Goal: Transaction & Acquisition: Book appointment/travel/reservation

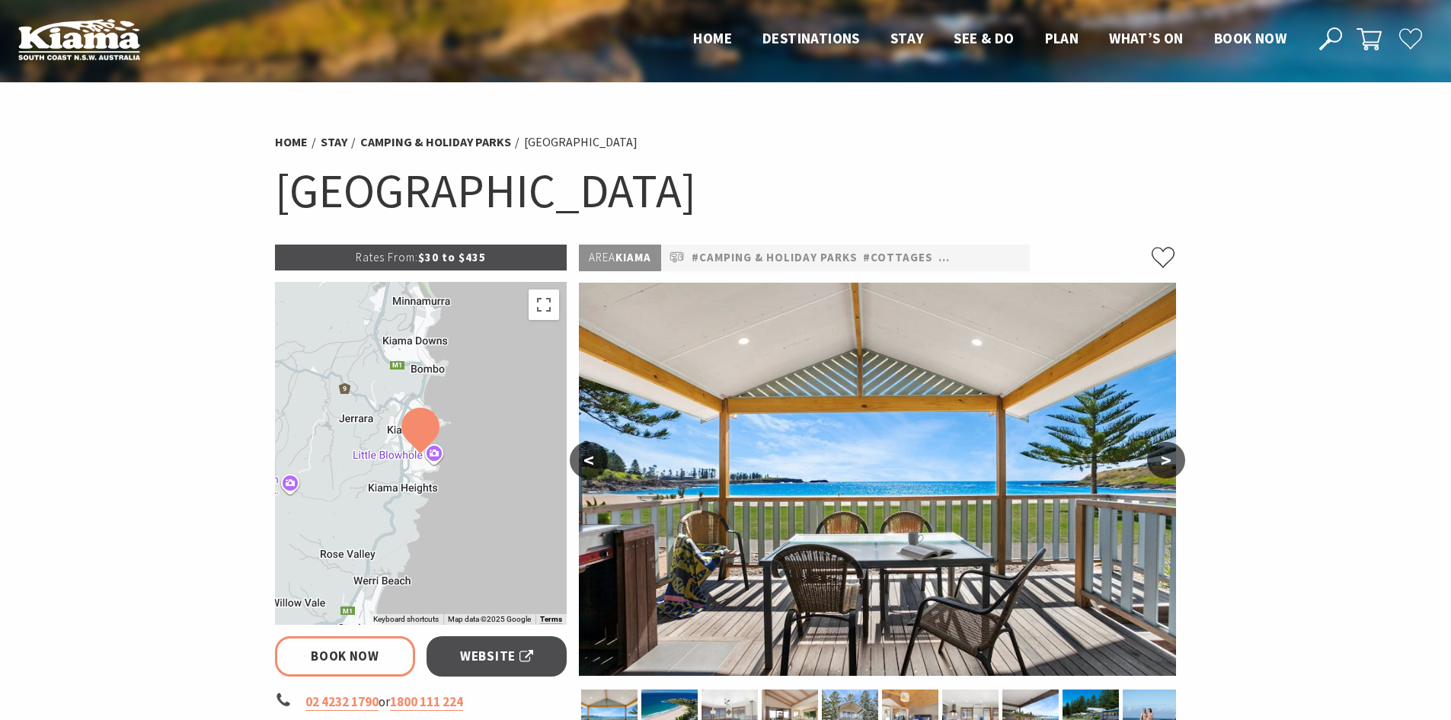
select select "3"
select select "2"
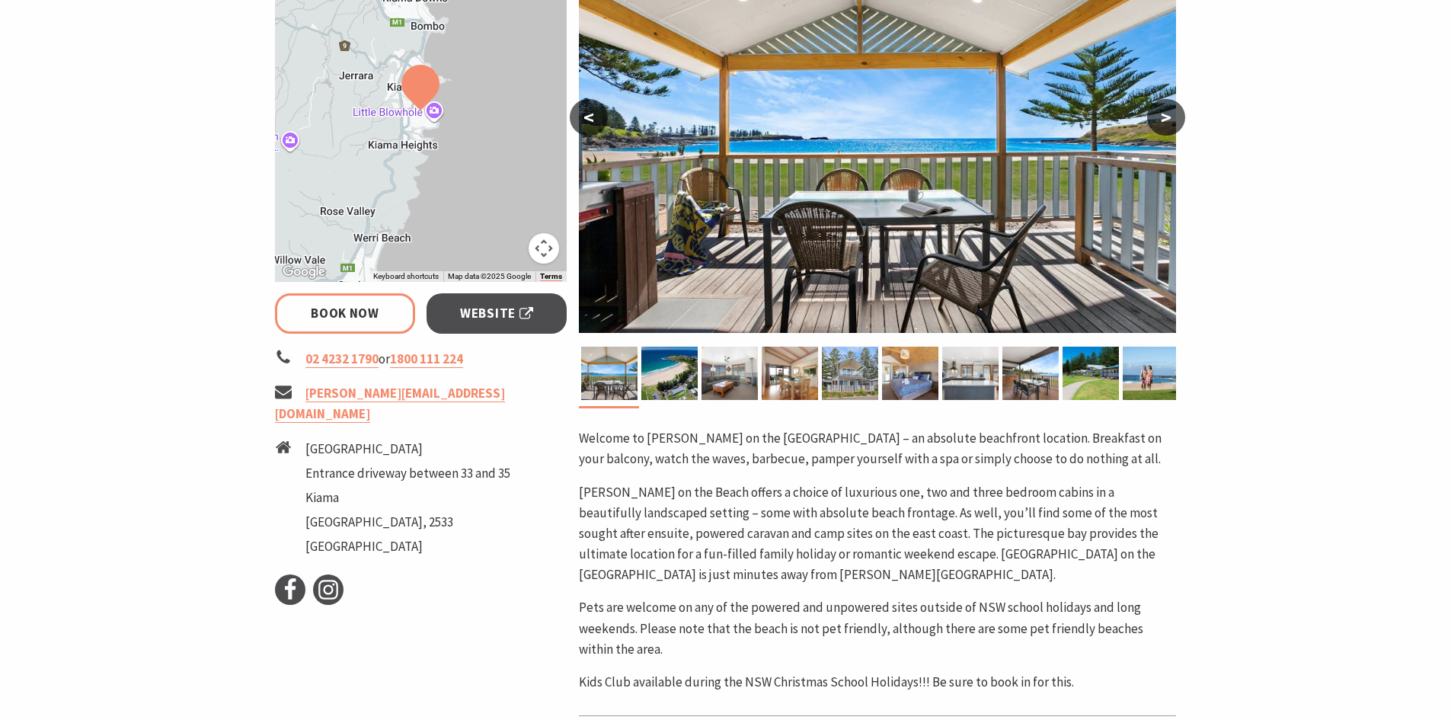
scroll to position [381, 0]
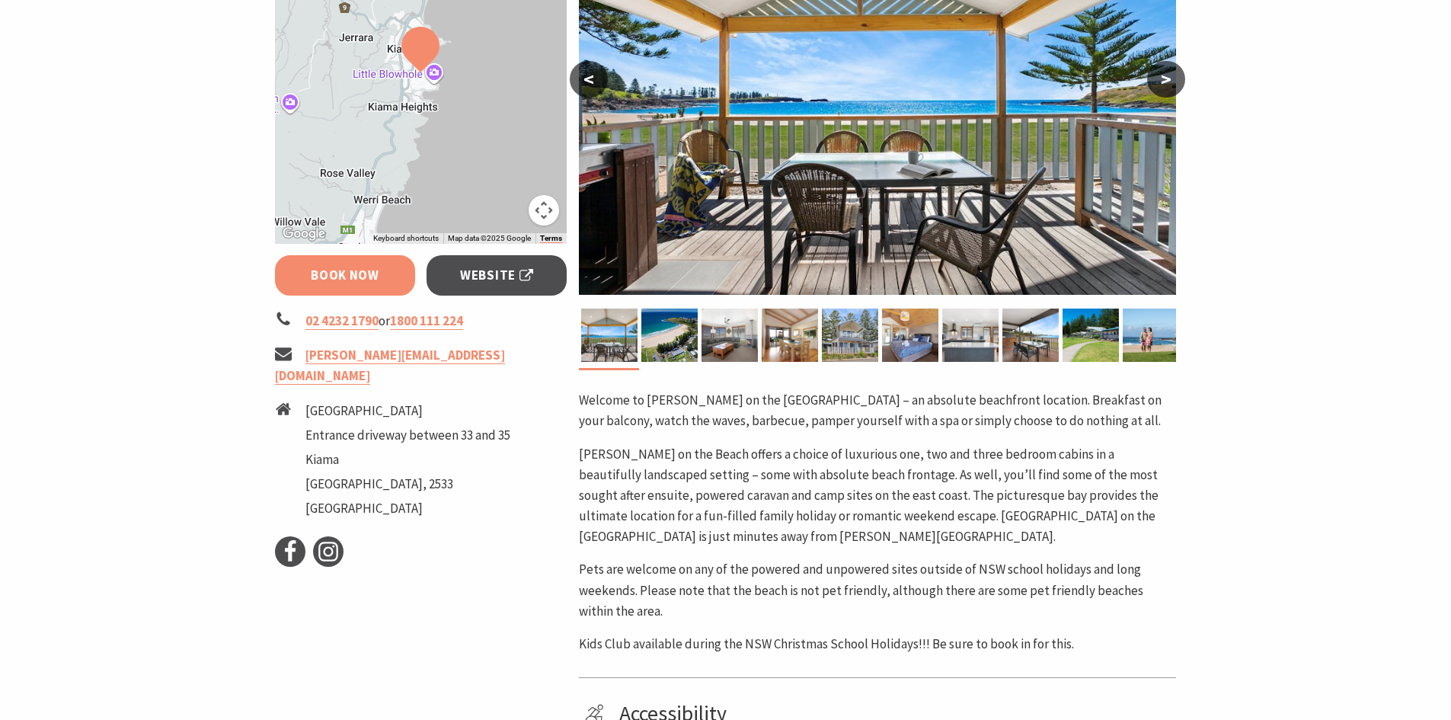
click at [306, 278] on link "Book Now" at bounding box center [345, 275] width 141 height 40
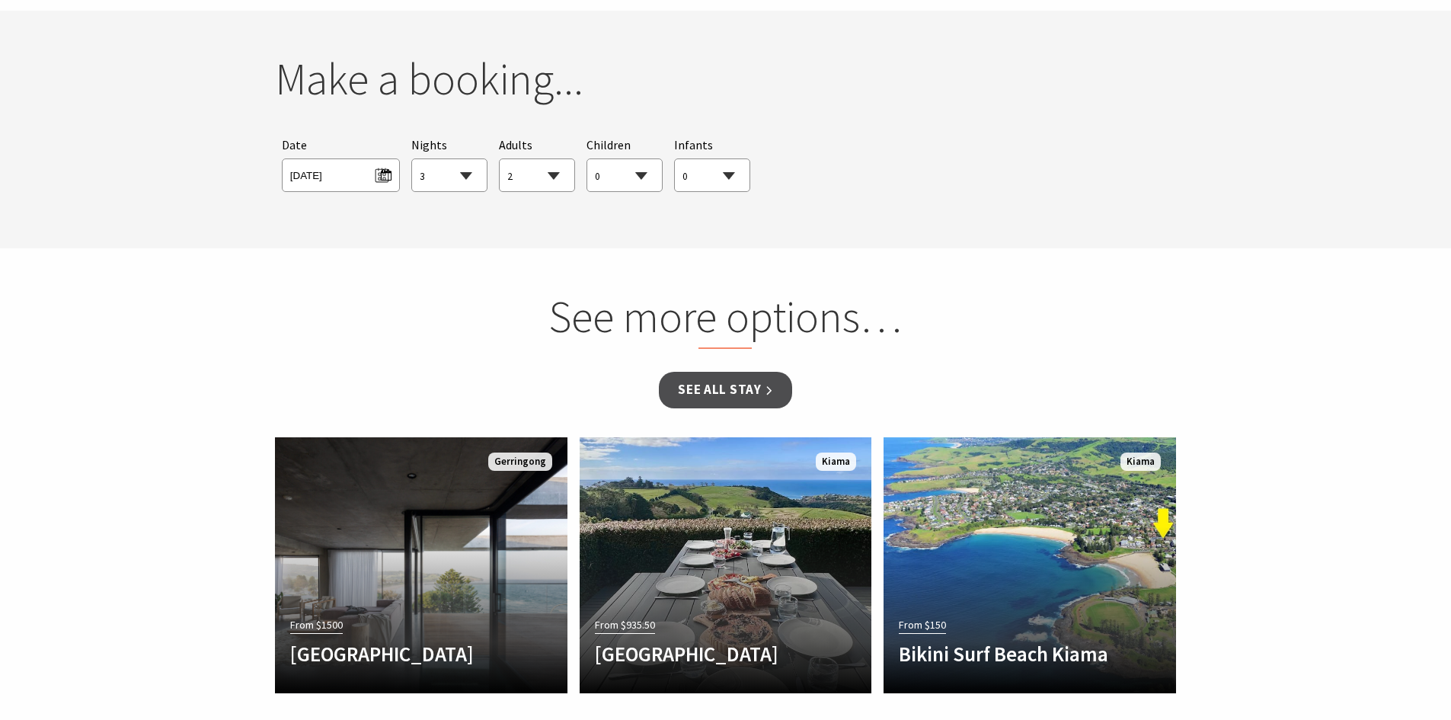
scroll to position [1389, 0]
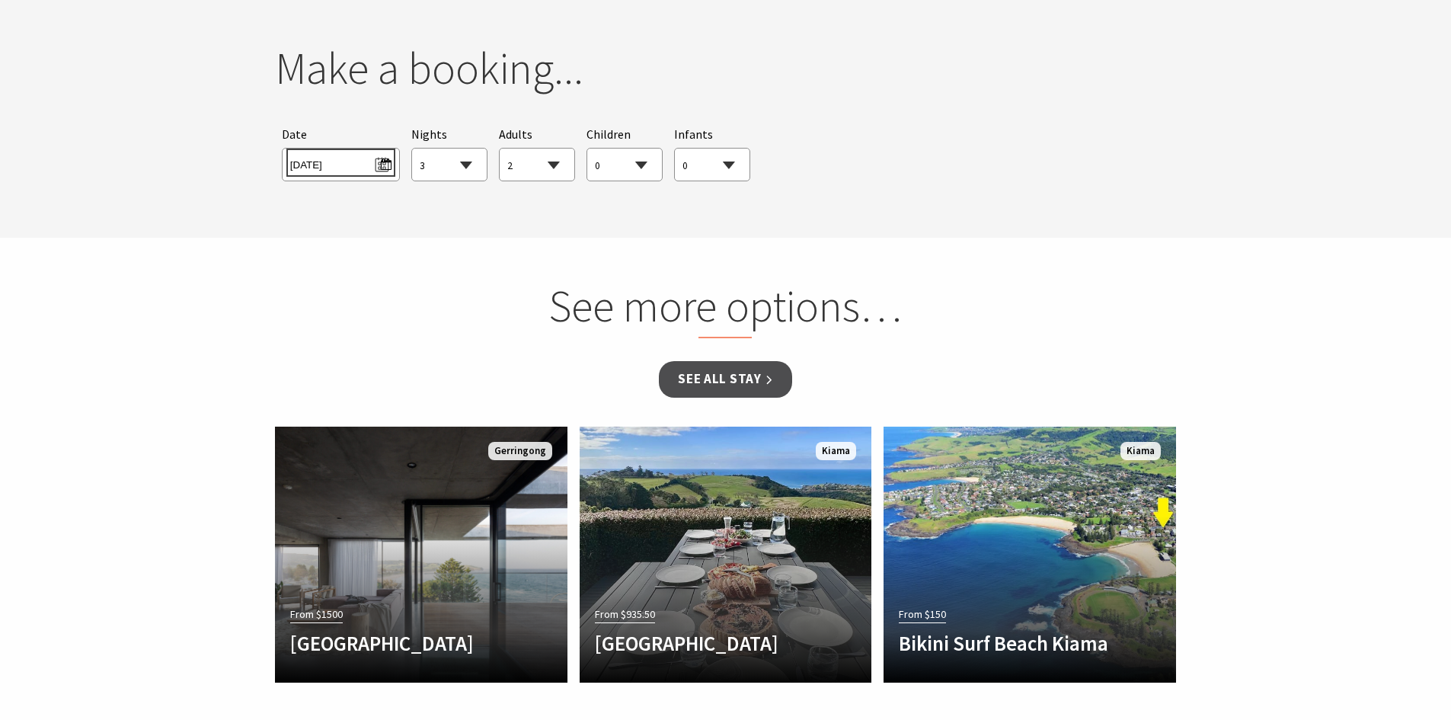
click at [385, 163] on span "Thu 18/09/2025" at bounding box center [340, 162] width 101 height 21
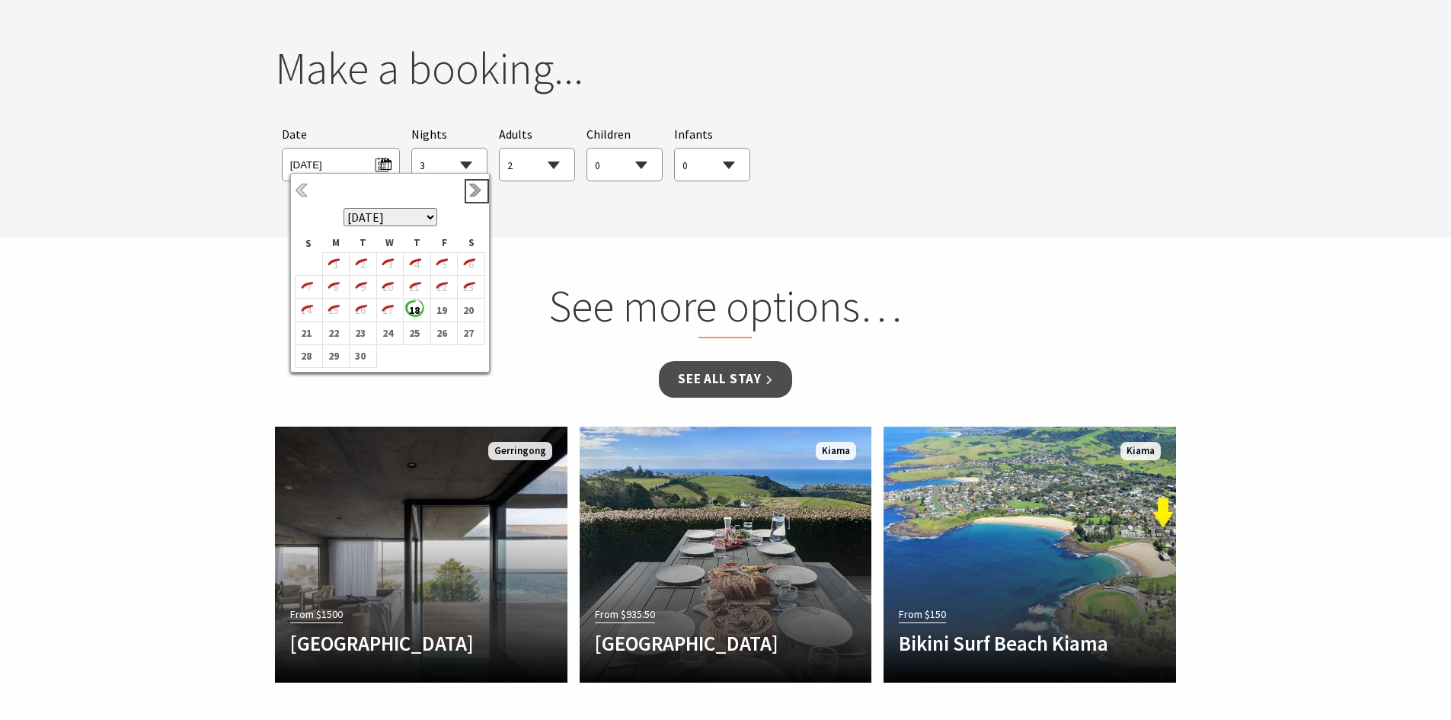
click at [480, 187] on link "Next" at bounding box center [476, 191] width 17 height 17
click at [479, 187] on link "Next" at bounding box center [476, 191] width 17 height 17
click at [441, 337] on b "26" at bounding box center [441, 333] width 20 height 20
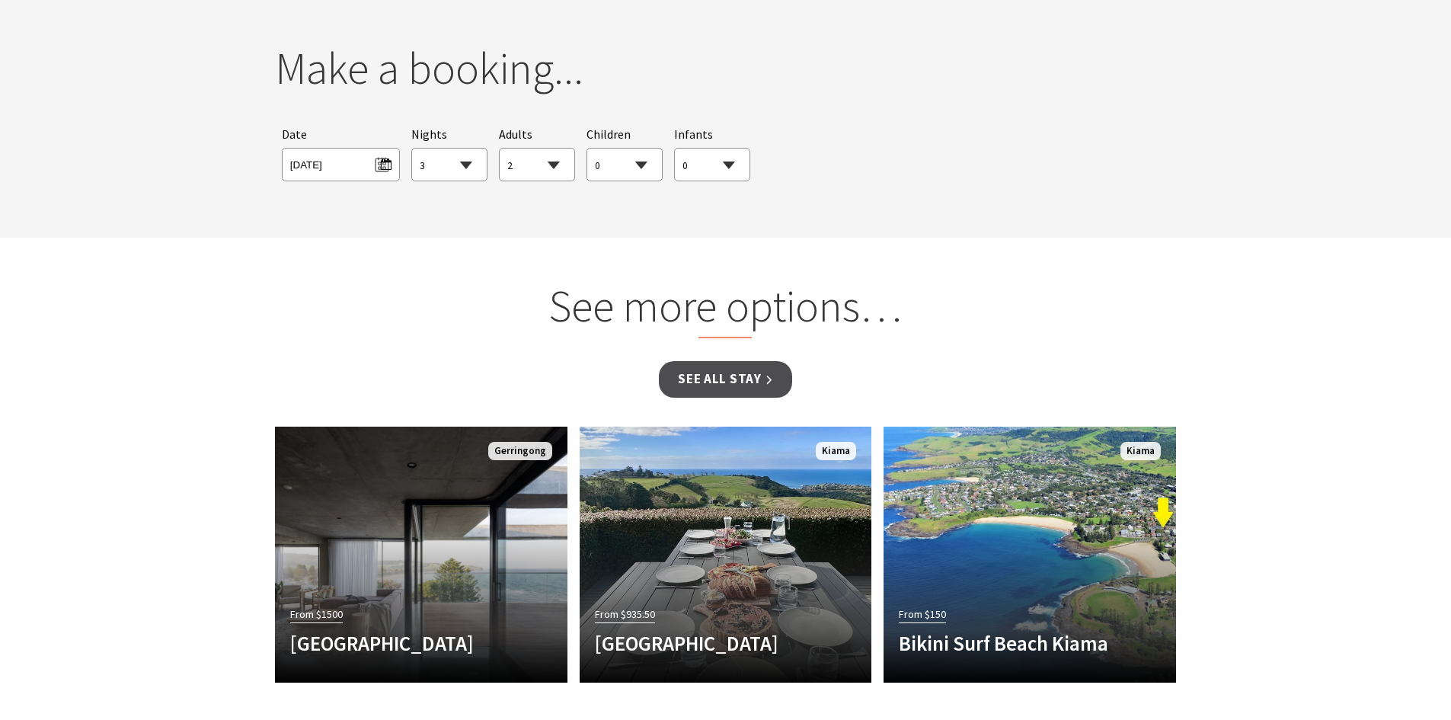
click at [471, 169] on select "1 2 3 4 5 6 7 8 9 10 11 12 13 14 15 16 17 18 19 20 21 22 23 24 25 26 27 28 29 30" at bounding box center [449, 166] width 75 height 34
select select "7"
click at [412, 149] on select "1 2 3 4 5 6 7 8 9 10 11 12 13 14 15 16 17 18 19 20 21 22 23 24 25 26 27 28 29 30" at bounding box center [449, 166] width 75 height 34
click at [649, 164] on select "0 1 2 3 4 5 6 7 8 9 10 11 12 13 14 15 16 17 18 19 20 21 22 23 24 25 26 27 28 29…" at bounding box center [624, 166] width 75 height 34
select select "1"
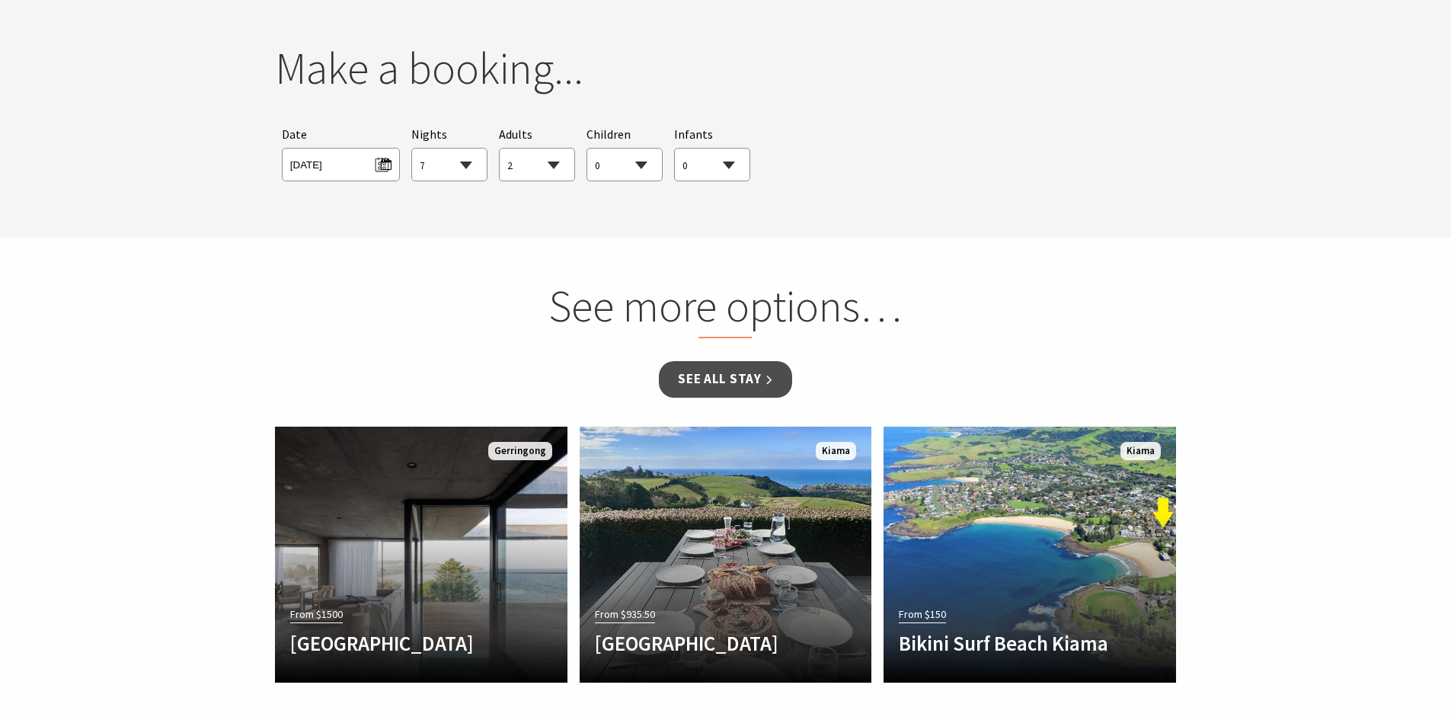
click at [587, 149] on select "0 1 2 3 4 5 6 7 8 9 10 11 12 13 14 15 16 17 18 19 20 21 22 23 24 25 26 27 28 29…" at bounding box center [624, 166] width 75 height 34
click at [740, 377] on link "See all Stay" at bounding box center [725, 379] width 133 height 36
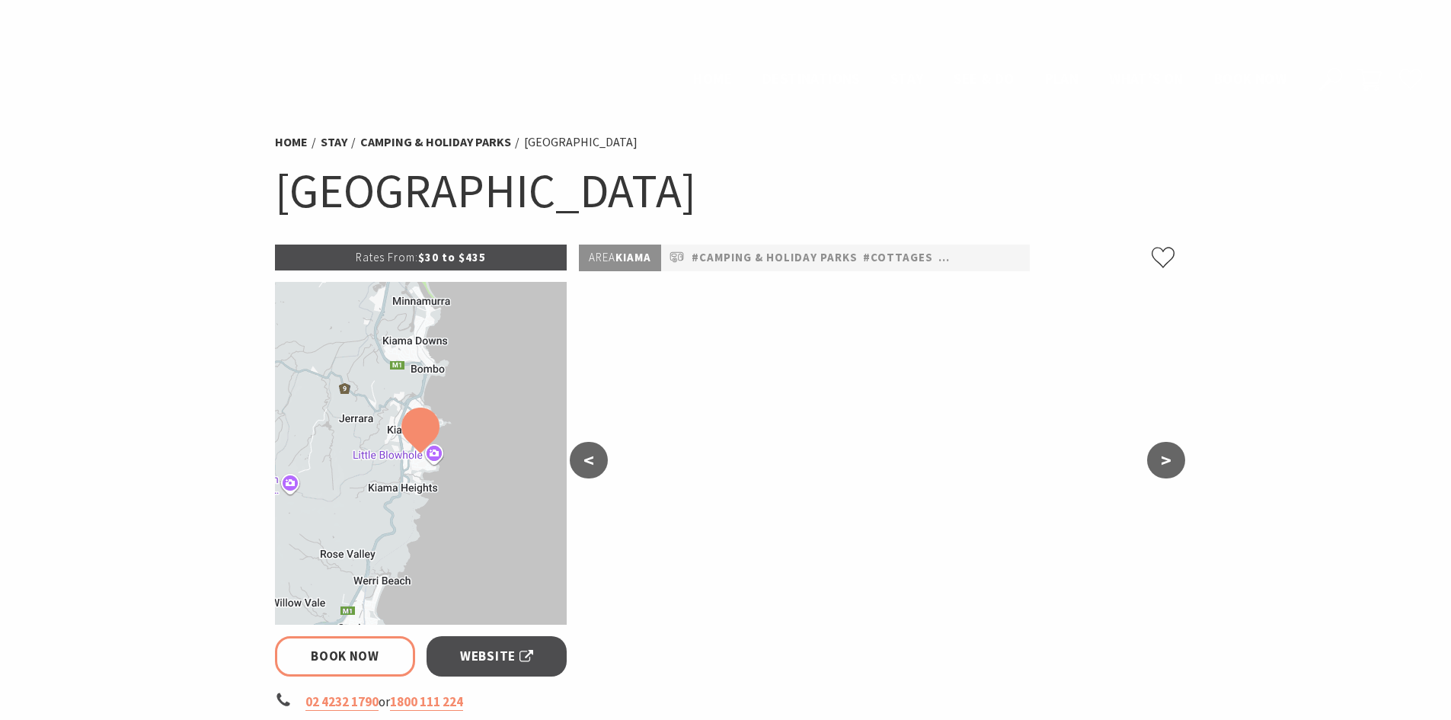
select select "7"
select select "2"
select select "1"
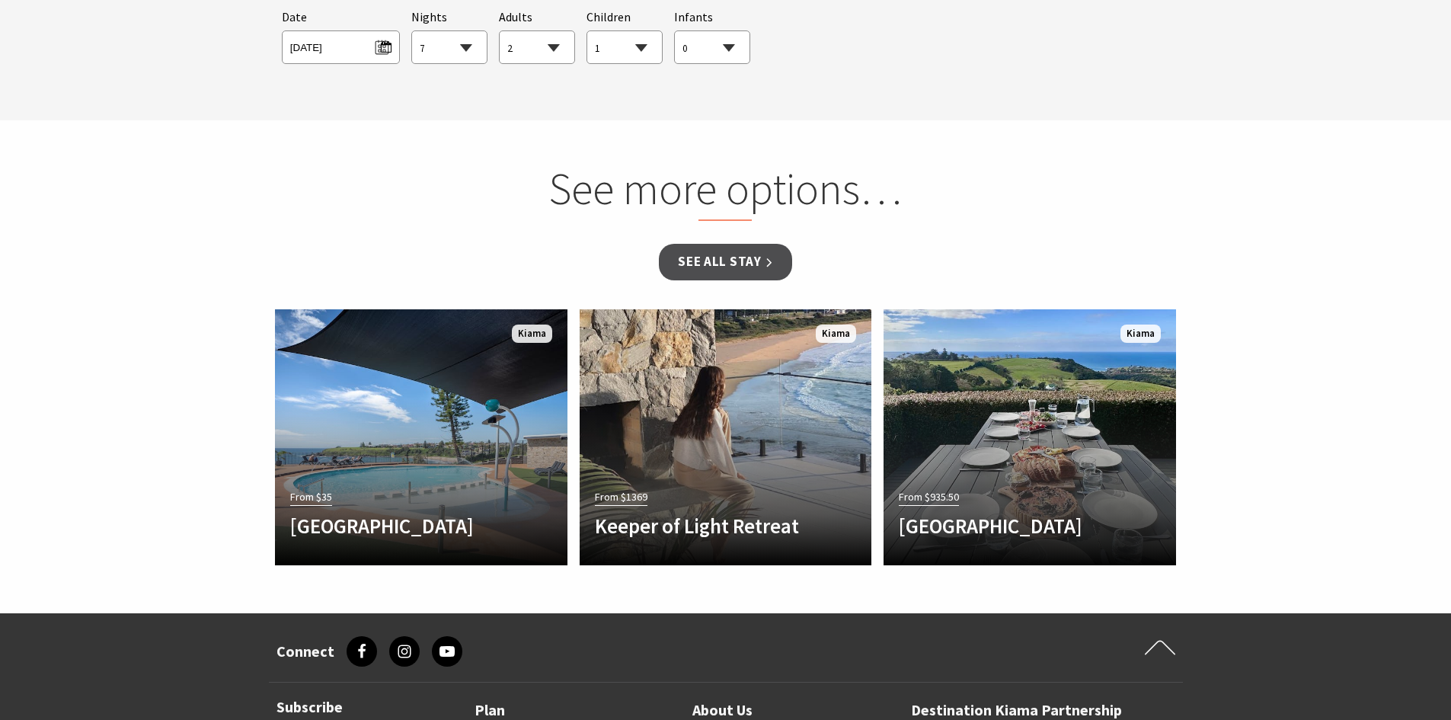
scroll to position [1465, 0]
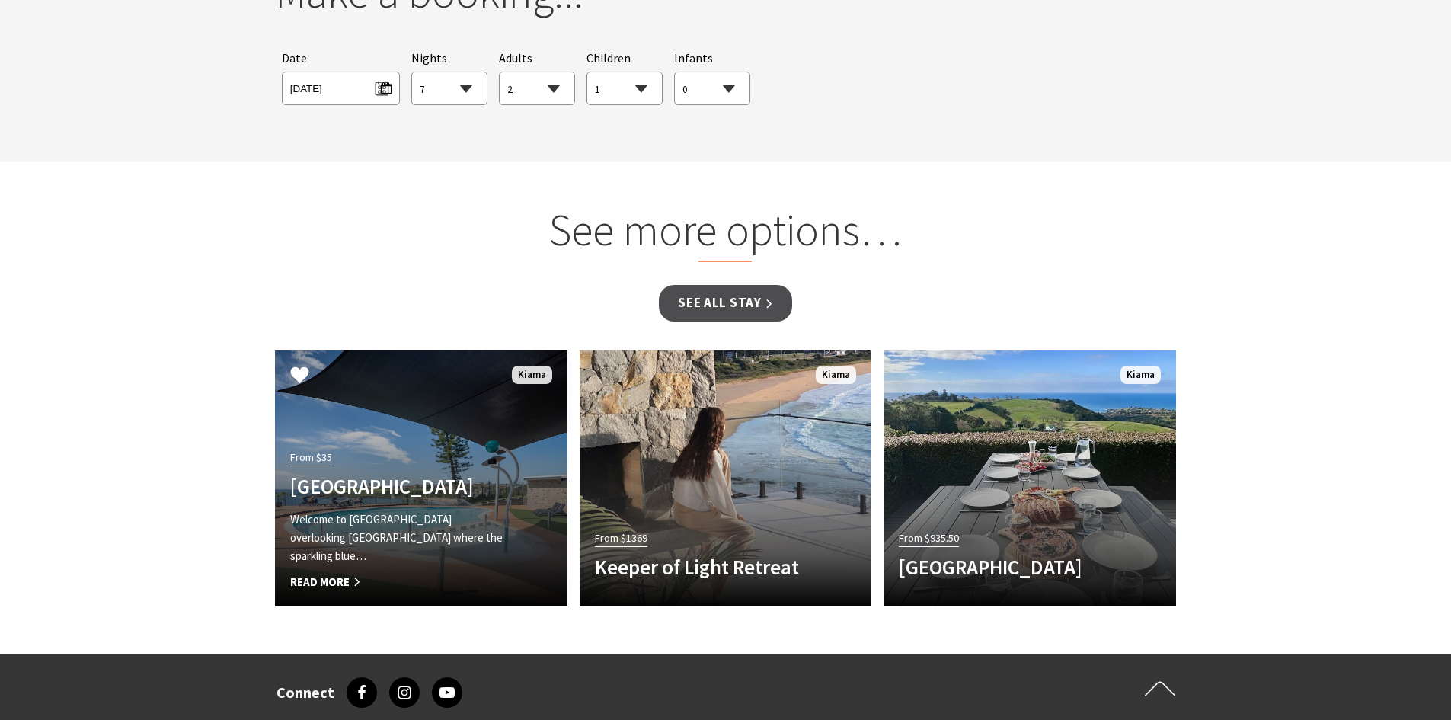
click at [318, 537] on p "Welcome to Surf Beach Holiday Park overlooking Kiama’s main beach where the spa…" at bounding box center [399, 537] width 218 height 55
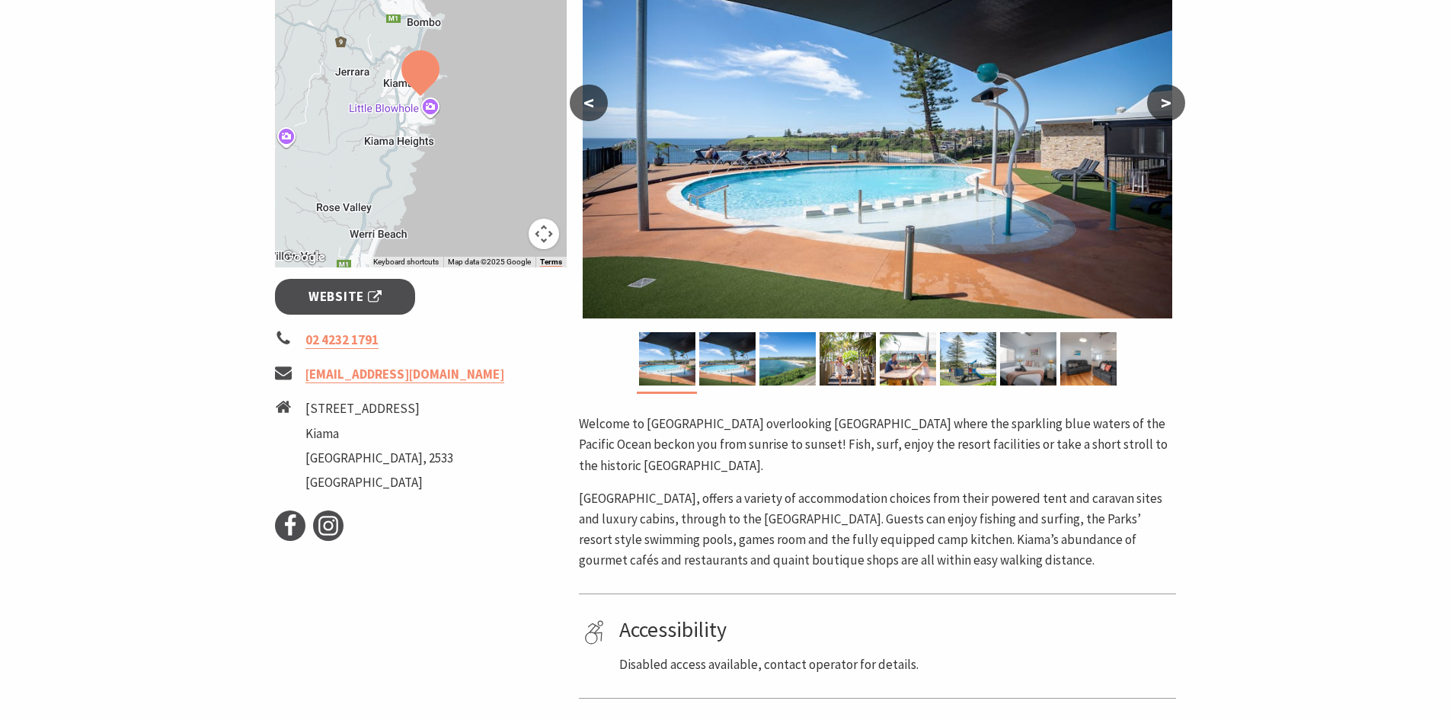
scroll to position [381, 0]
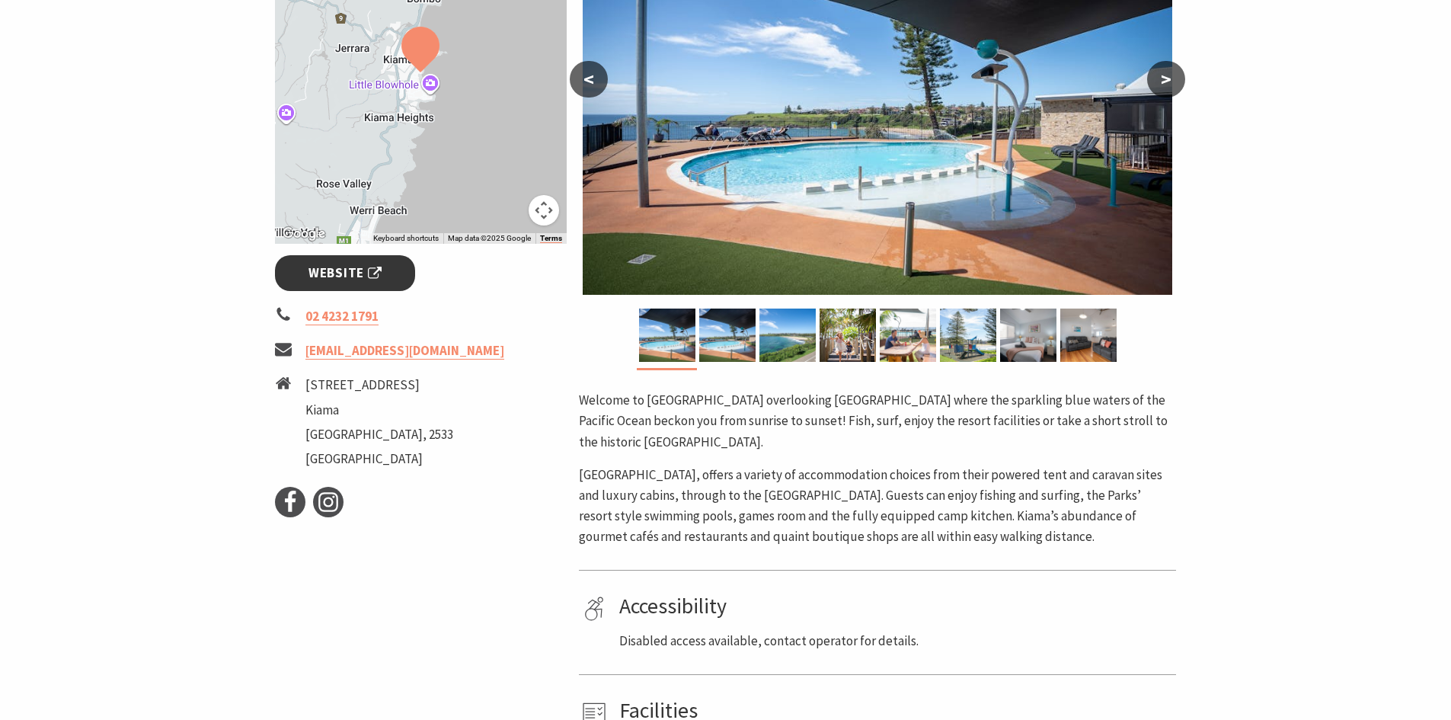
click at [366, 280] on span "Website" at bounding box center [344, 273] width 73 height 21
